Goal: Task Accomplishment & Management: Manage account settings

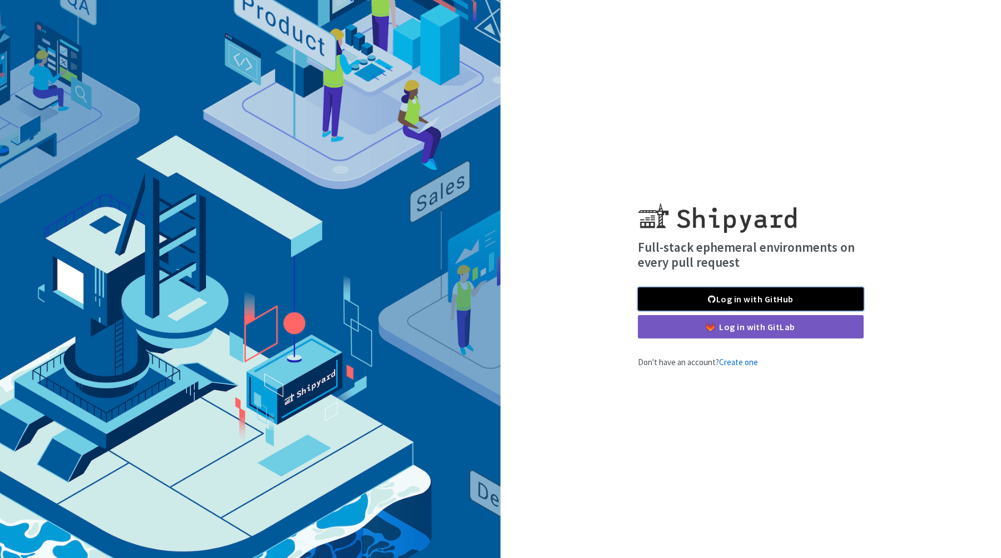
click at [785, 297] on link "Log in with GitHub" at bounding box center [751, 299] width 226 height 23
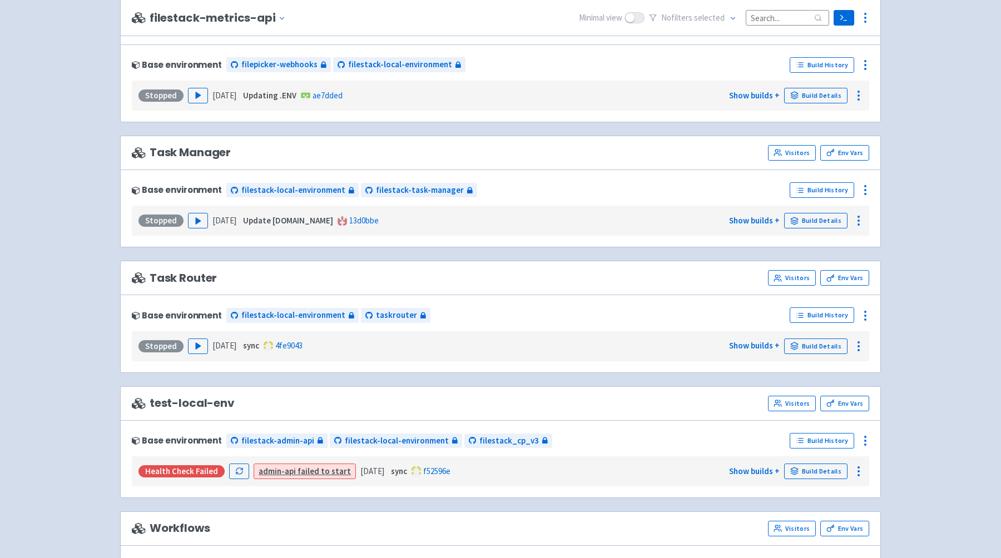
scroll to position [759, 0]
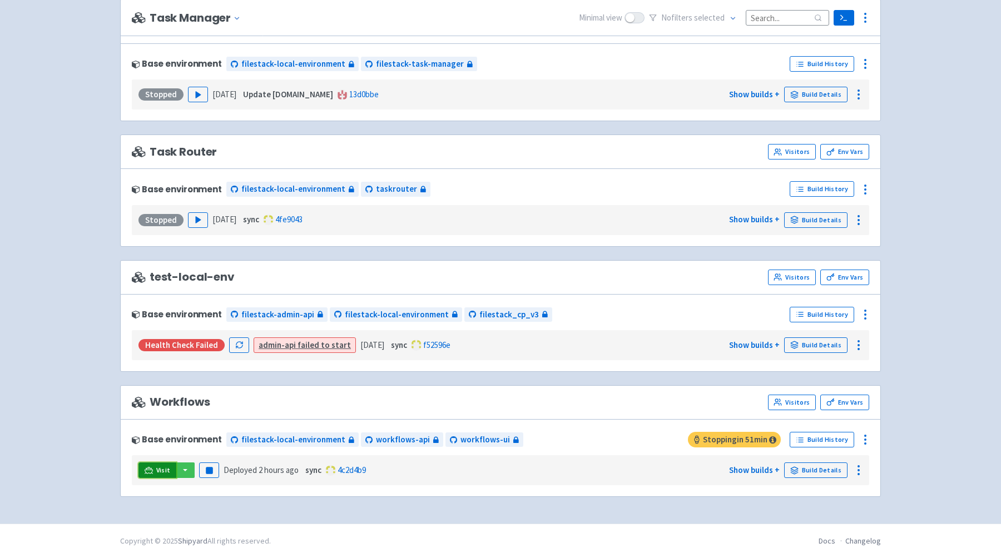
click at [150, 473] on icon at bounding box center [148, 473] width 9 height 1
click at [791, 398] on link "Visitors" at bounding box center [792, 403] width 48 height 16
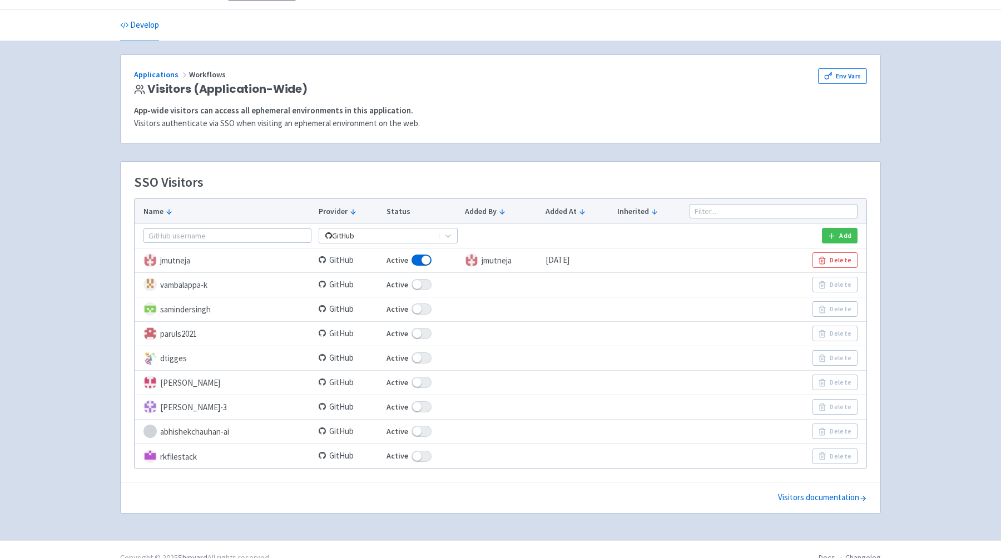
scroll to position [45, 0]
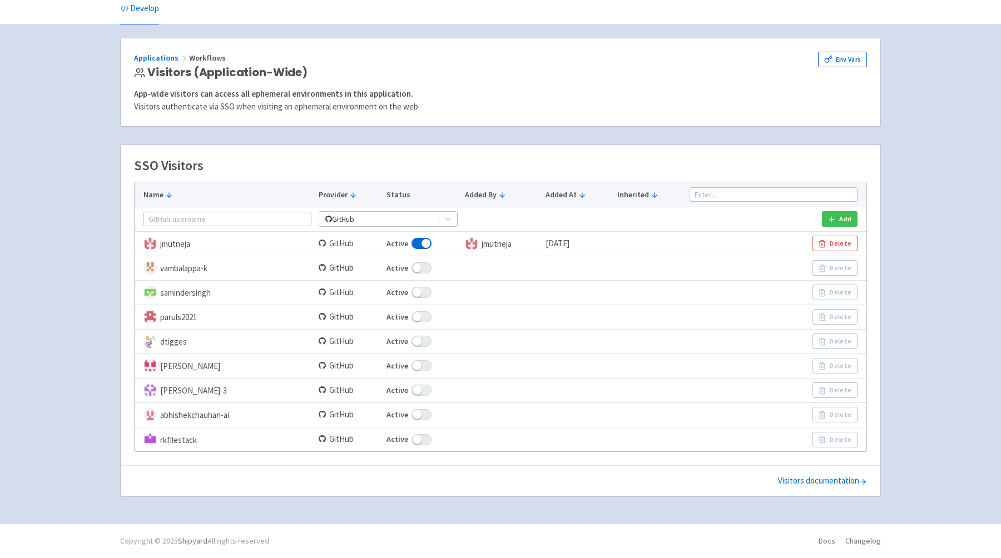
click at [413, 391] on span at bounding box center [422, 390] width 20 height 11
click at [394, 391] on input "Active" at bounding box center [389, 390] width 7 height 7
checkbox input "false"
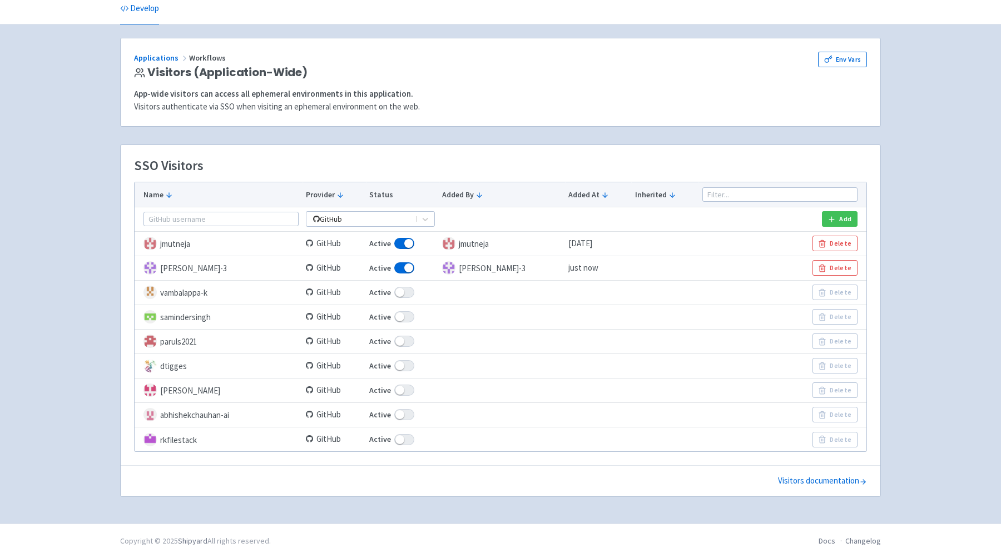
click at [413, 269] on span at bounding box center [404, 267] width 20 height 11
click at [376, 269] on input "Active" at bounding box center [372, 268] width 7 height 7
checkbox input "true"
